Goal: Find specific page/section: Find specific page/section

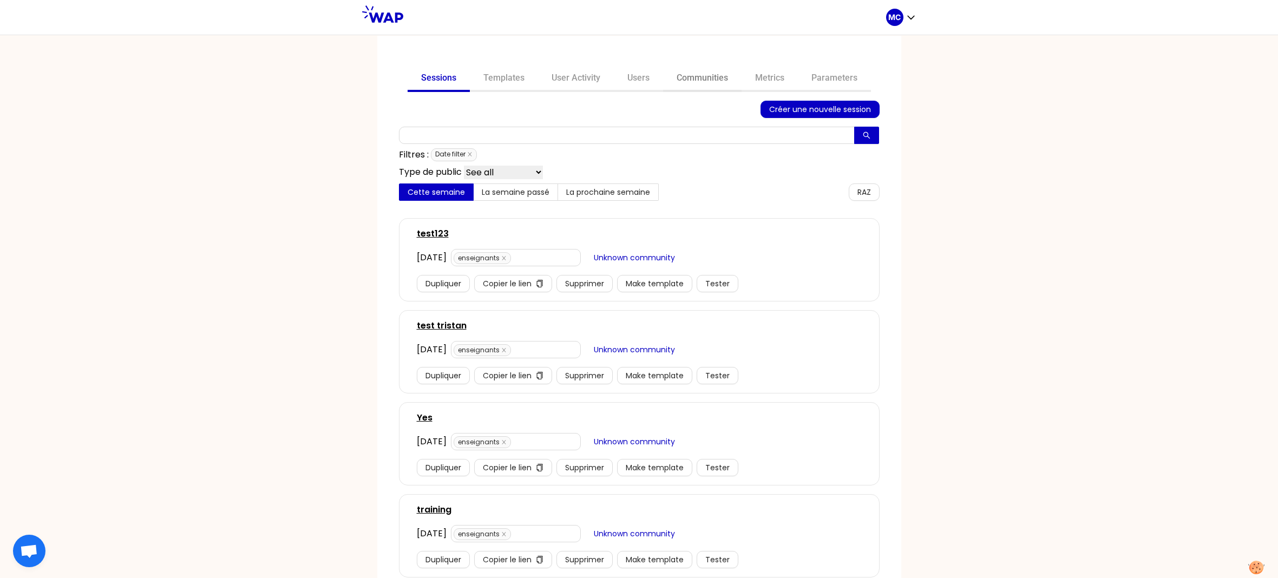
click at [685, 88] on link "Communities" at bounding box center [702, 79] width 78 height 26
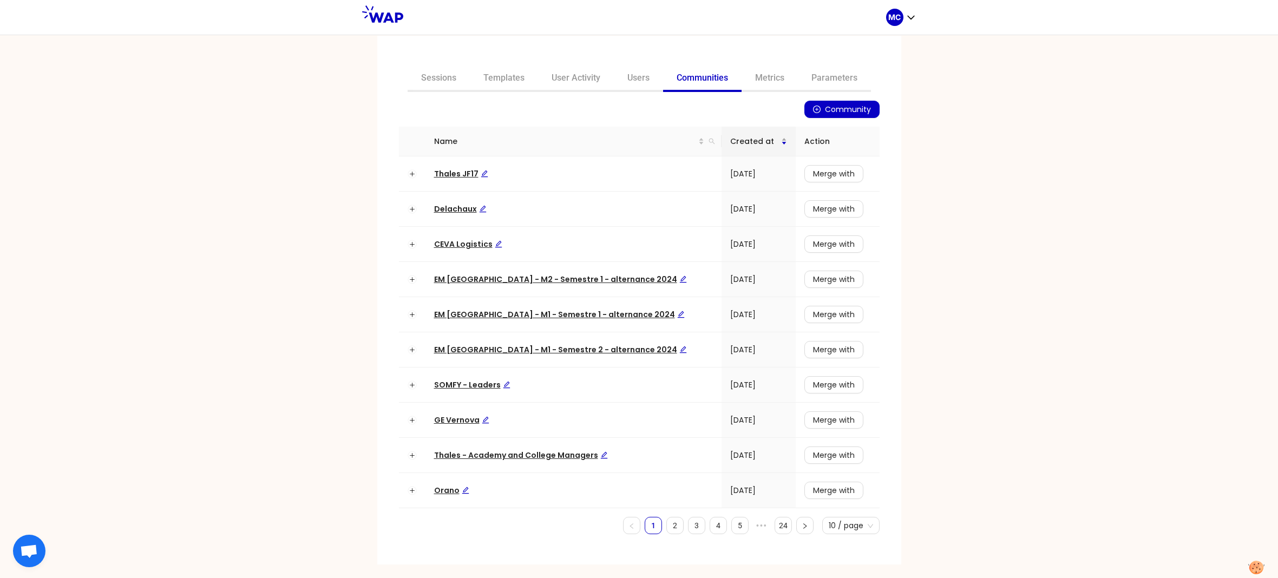
click at [730, 143] on div "Created at" at bounding box center [758, 141] width 56 height 12
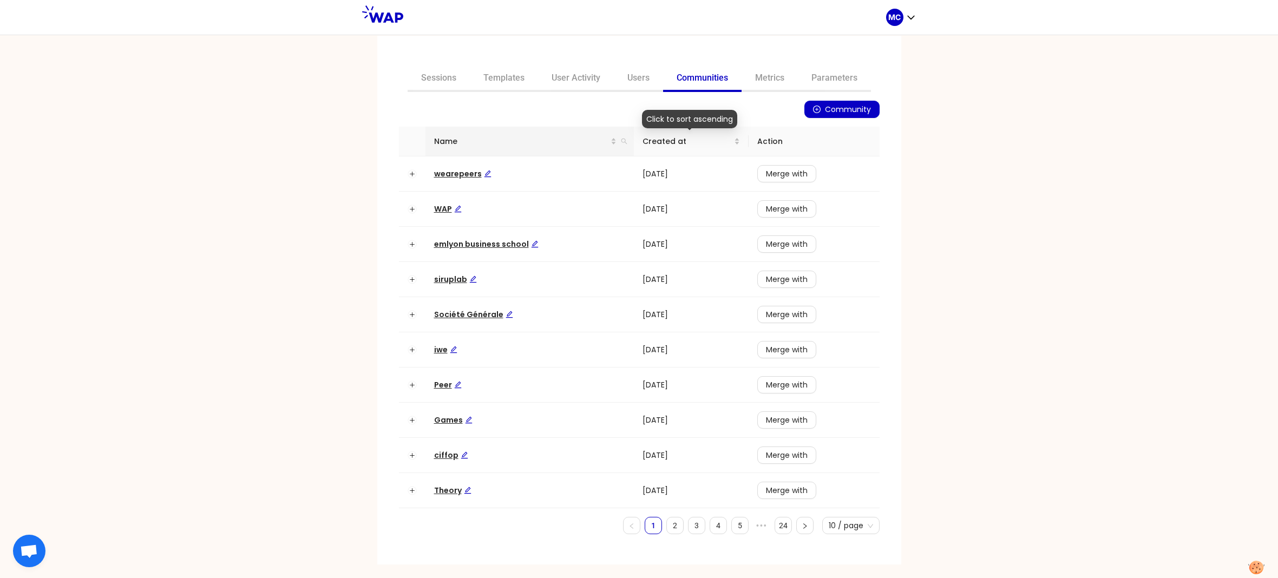
click at [629, 141] on th "Name" at bounding box center [529, 142] width 208 height 30
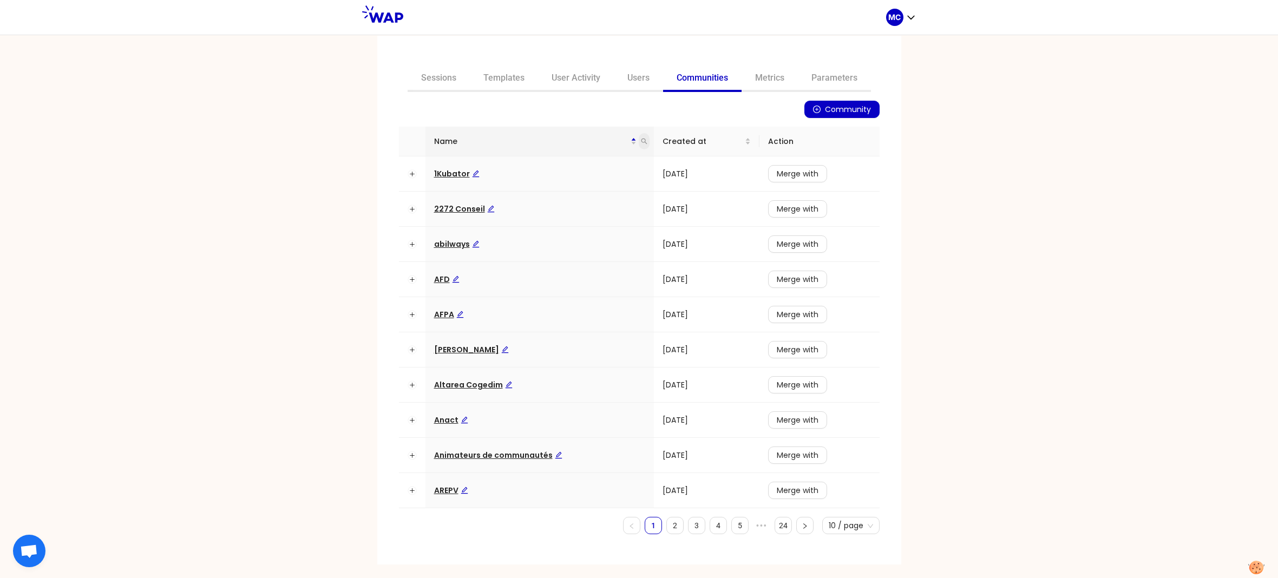
click at [648, 137] on span at bounding box center [644, 141] width 11 height 16
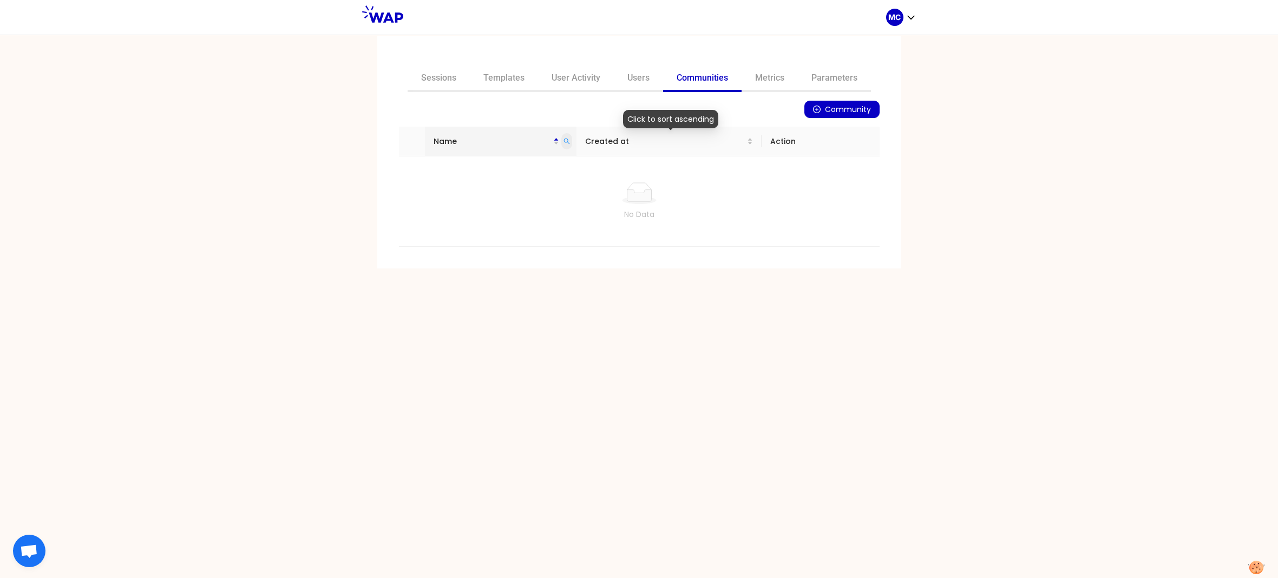
click at [570, 141] on icon "search" at bounding box center [566, 141] width 6 height 6
type input "châteauform"
click at [462, 174] on span "Châteauform'" at bounding box center [467, 173] width 67 height 11
